Goal: Task Accomplishment & Management: Manage account settings

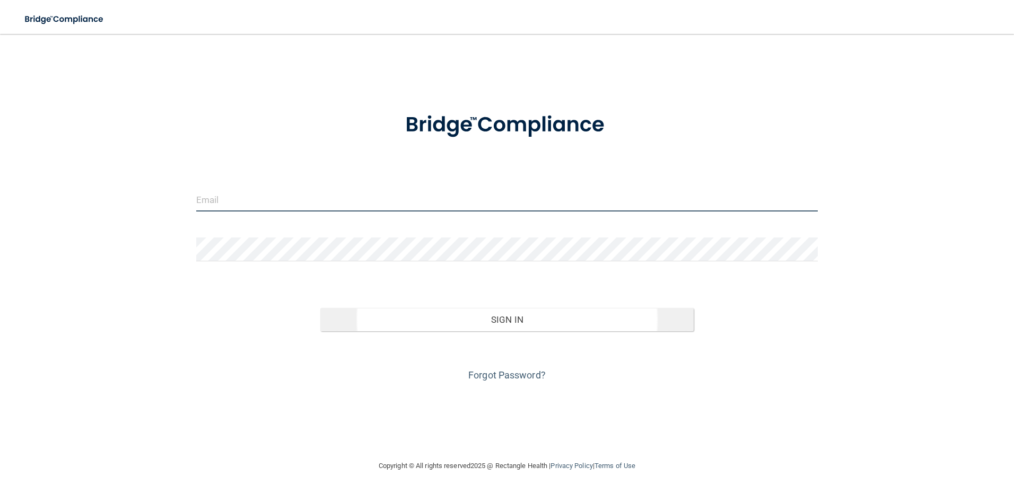
type input "[EMAIL_ADDRESS][DOMAIN_NAME]"
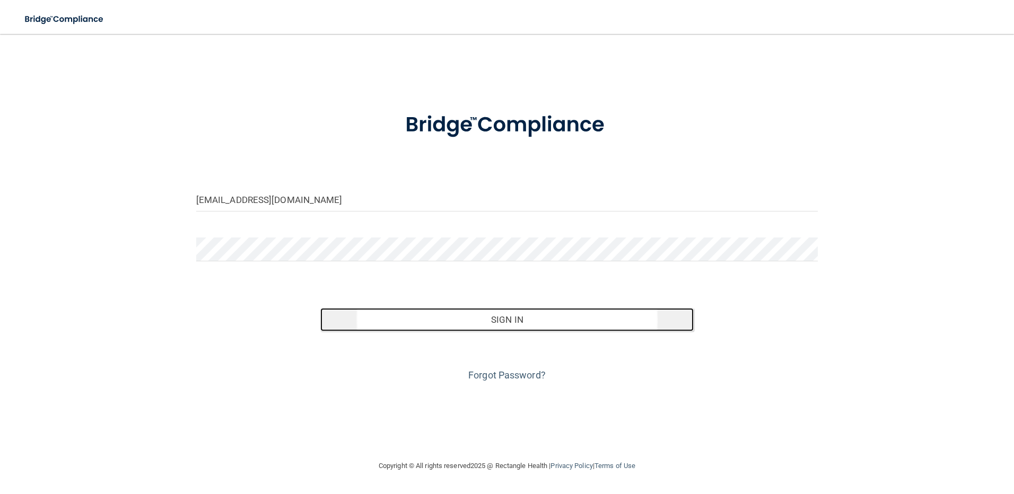
click at [513, 322] on button "Sign In" at bounding box center [506, 319] width 373 height 23
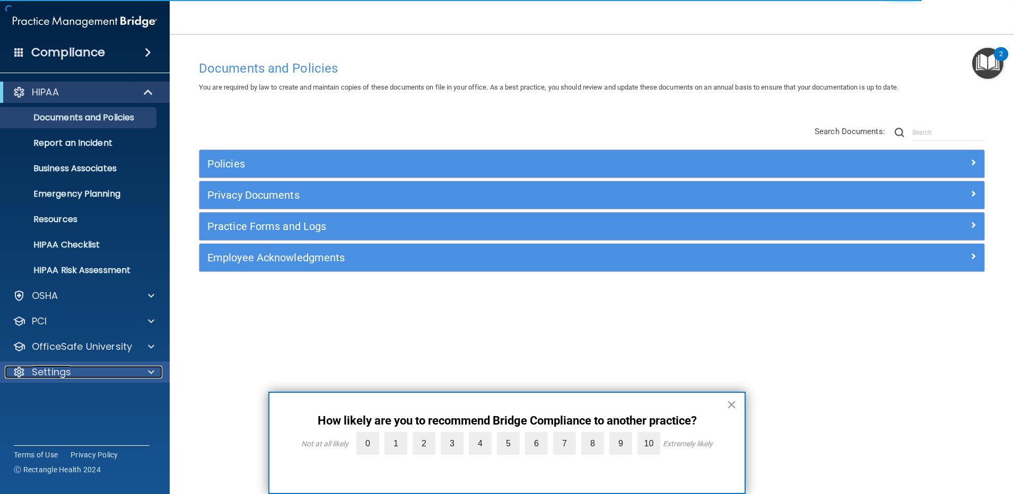
click at [68, 372] on p "Settings" at bounding box center [51, 372] width 39 height 13
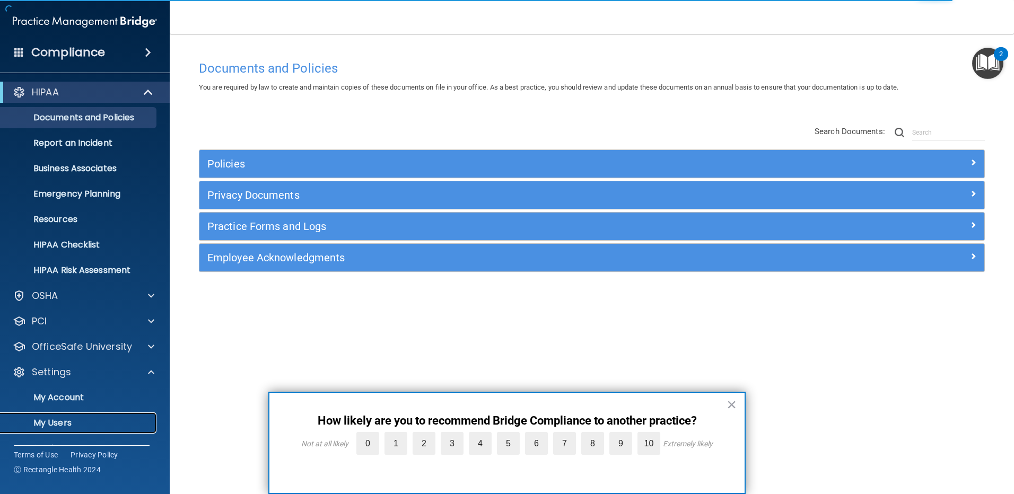
click at [55, 423] on p "My Users" at bounding box center [79, 423] width 145 height 11
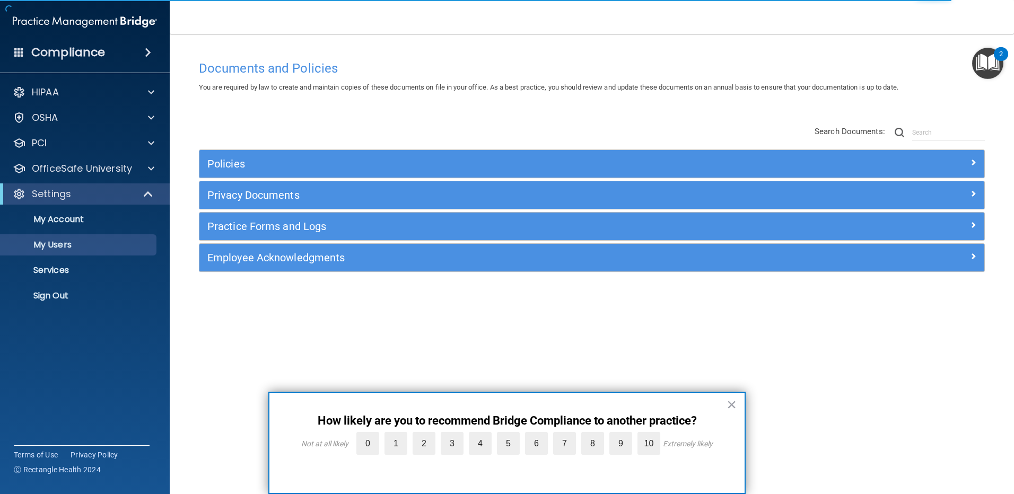
select select "20"
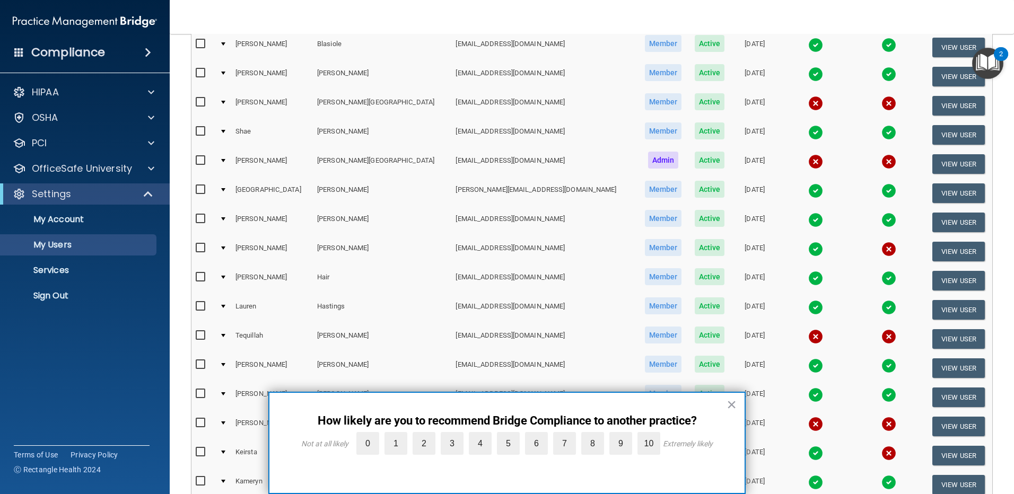
scroll to position [159, 0]
click at [881, 251] on img at bounding box center [888, 248] width 15 height 15
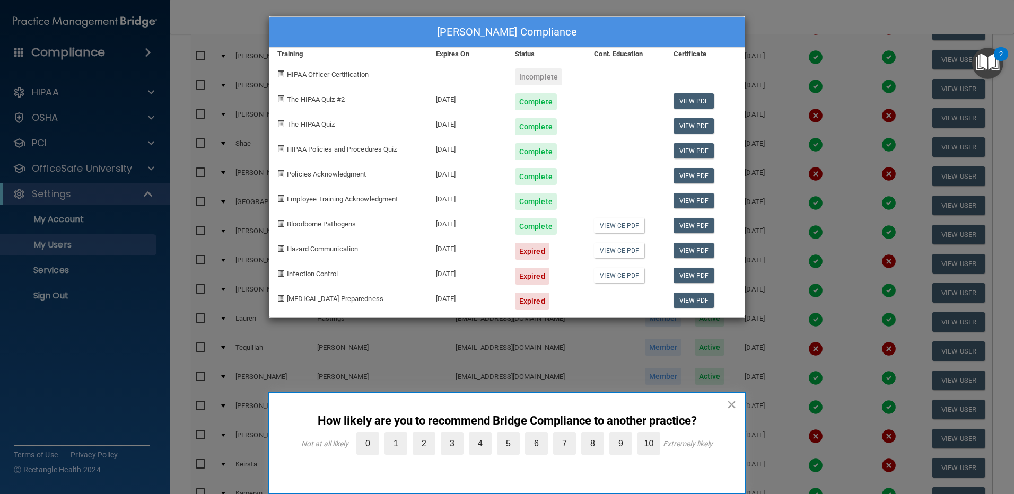
click at [734, 402] on button "×" at bounding box center [731, 404] width 10 height 17
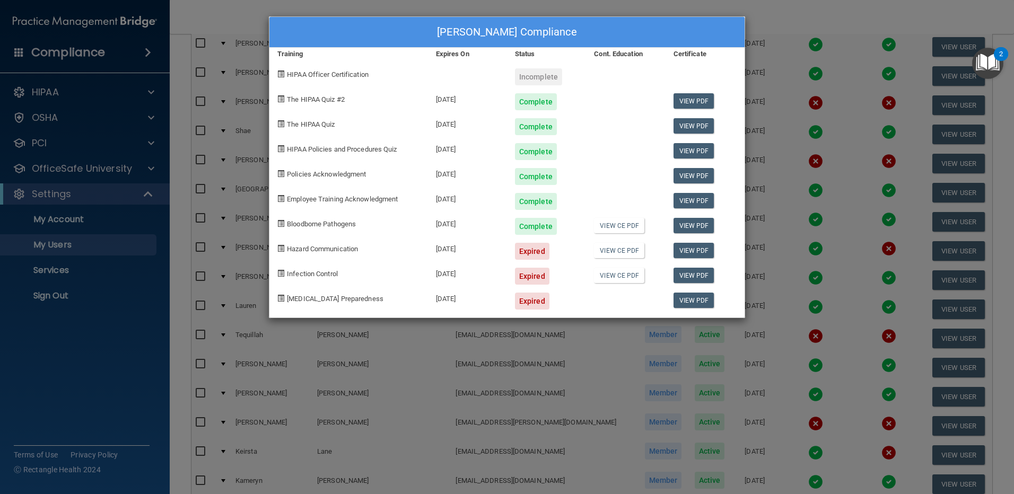
click at [861, 13] on div "[PERSON_NAME] Compliance Training Expires On Status Cont. Education Certificate…" at bounding box center [507, 247] width 1014 height 494
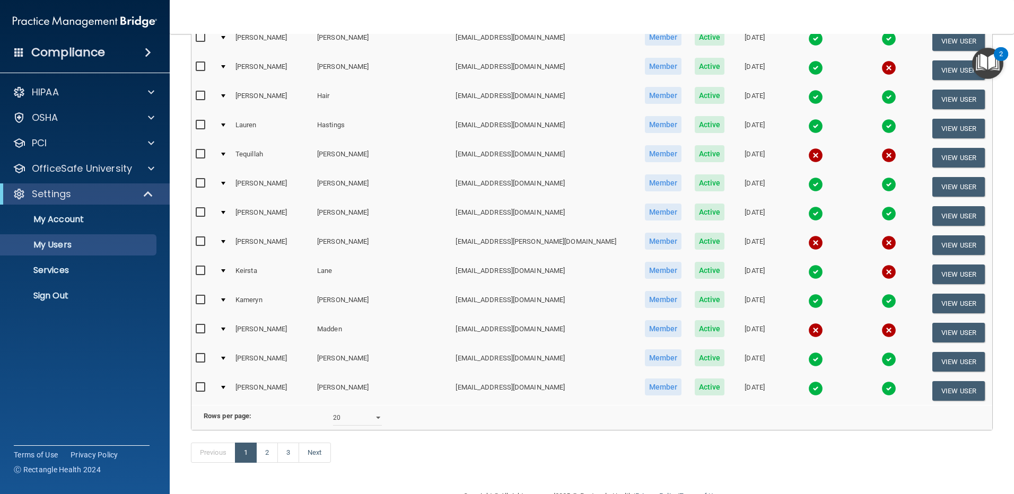
scroll to position [371, 0]
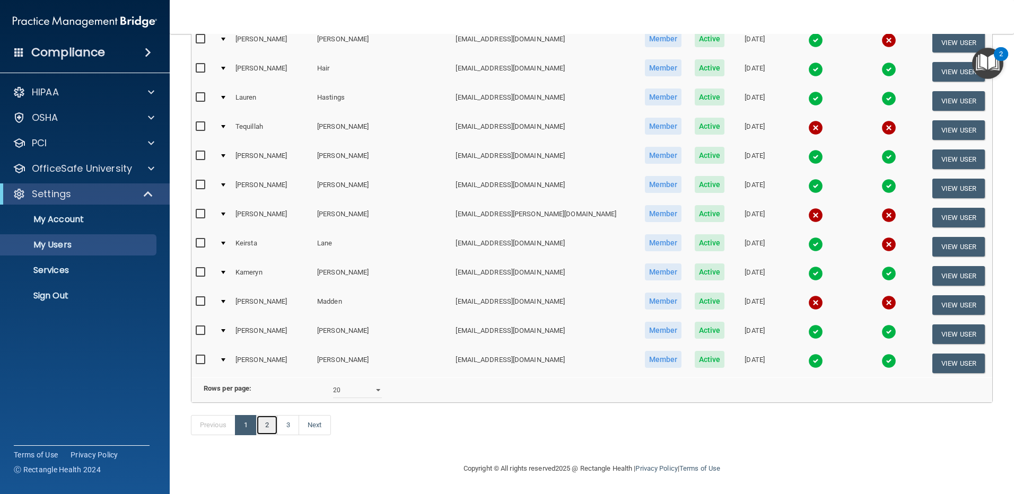
click at [266, 435] on link "2" at bounding box center [267, 425] width 22 height 20
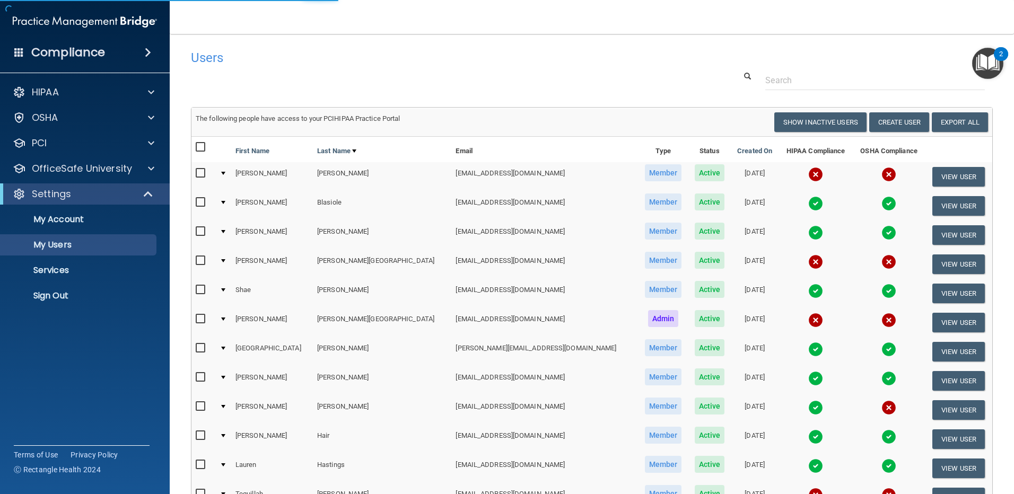
select select "20"
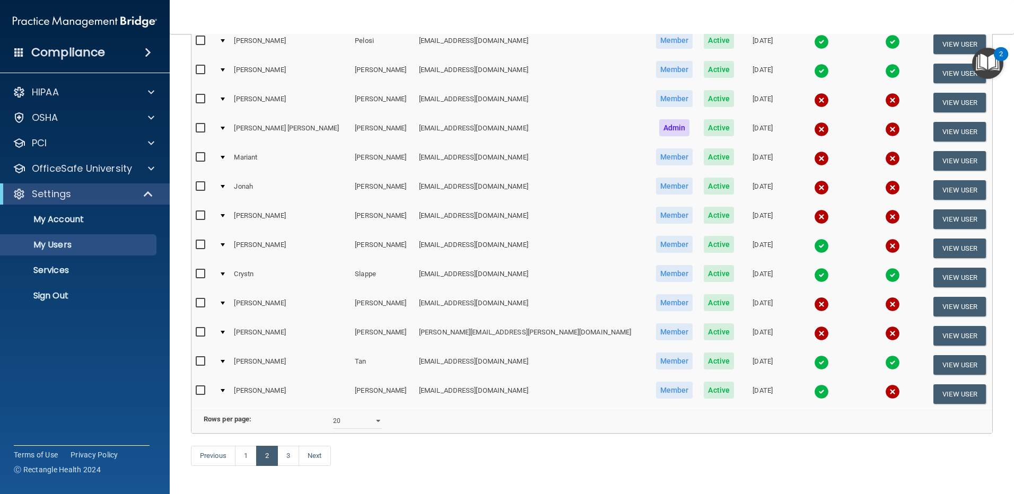
scroll to position [318, 0]
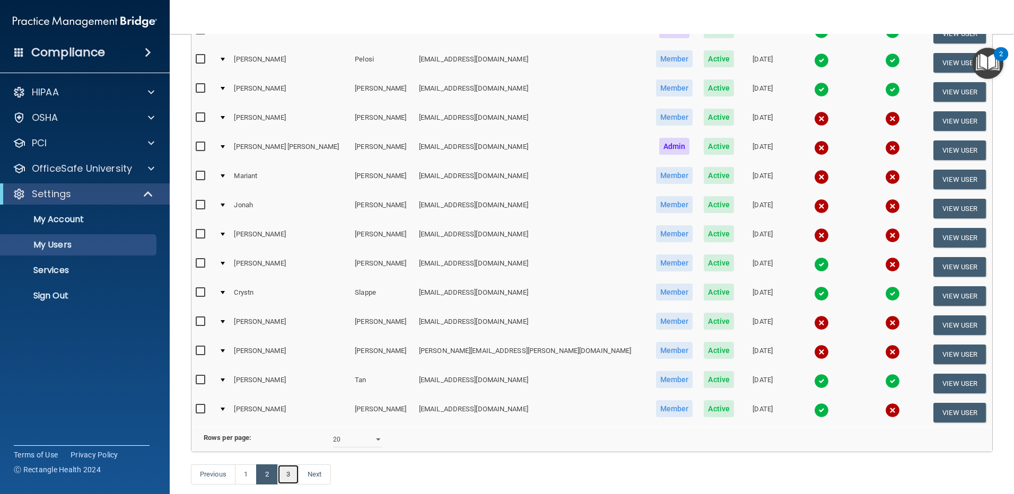
click at [288, 485] on link "3" at bounding box center [288, 474] width 22 height 20
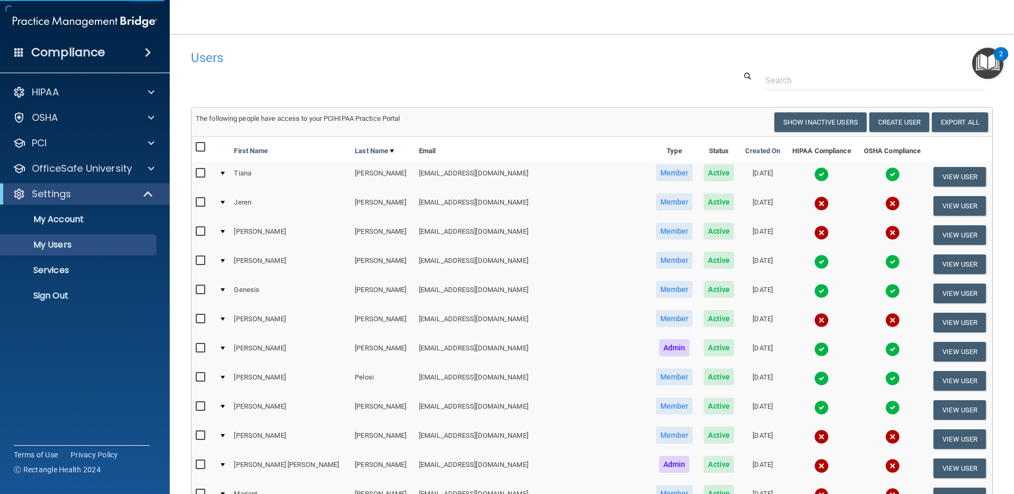
select select "20"
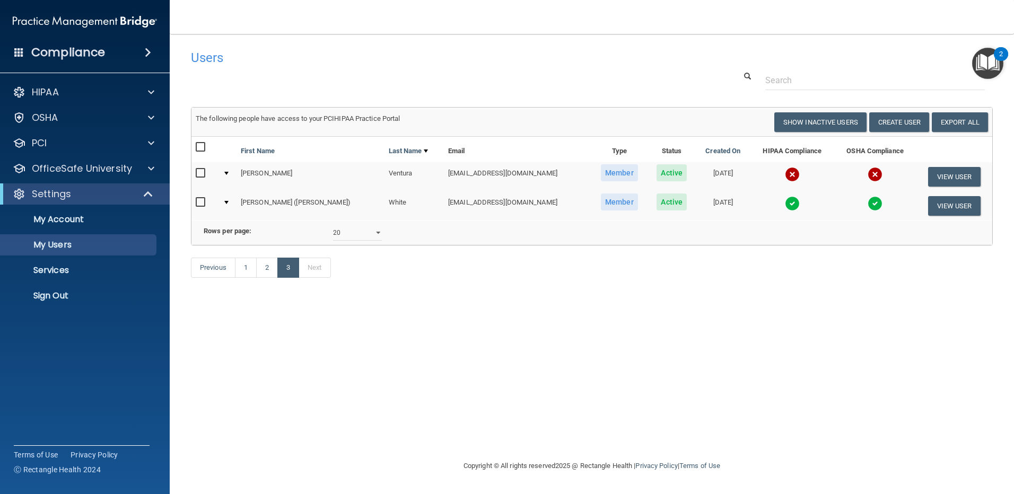
click at [430, 70] on div "Users" at bounding box center [421, 58] width 477 height 26
